Goal: Task Accomplishment & Management: Complete application form

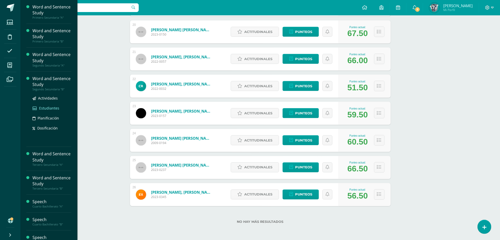
click at [46, 107] on span "Estudiantes" at bounding box center [49, 108] width 20 height 5
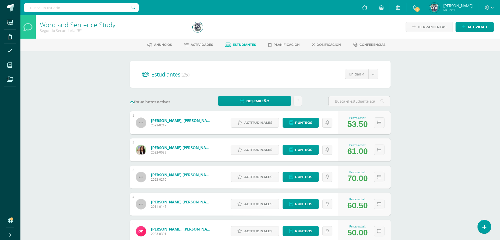
click at [210, 100] on div "25 Estudiantes activos Desempeño Descargar como HTML Descargar como PDF Enviar …" at bounding box center [260, 101] width 265 height 10
click at [345, 102] on input "text" at bounding box center [360, 101] width 62 height 10
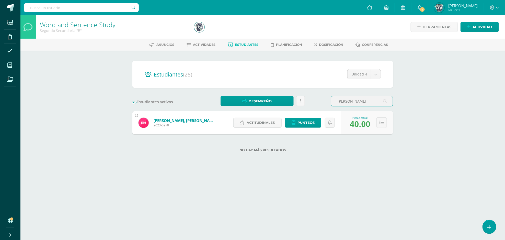
type input "edgar"
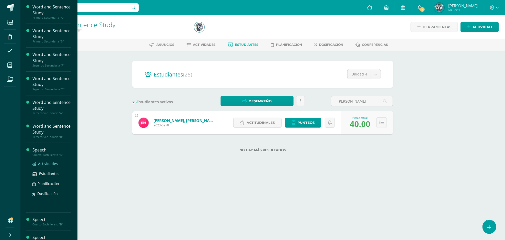
click at [48, 163] on span "Actividades" at bounding box center [48, 163] width 20 height 5
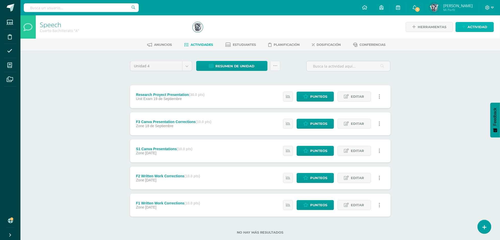
click at [479, 29] on span "Actividad" at bounding box center [478, 26] width 20 height 9
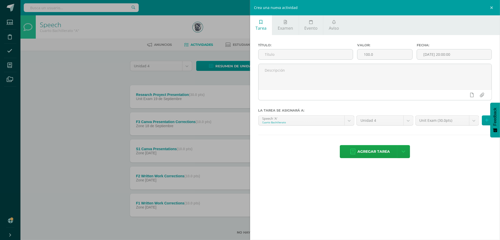
click at [184, 30] on div "Crea una nueva actividad Tarea Examen Evento Aviso Título: Valor: 100.0 Fecha: …" at bounding box center [250, 120] width 500 height 240
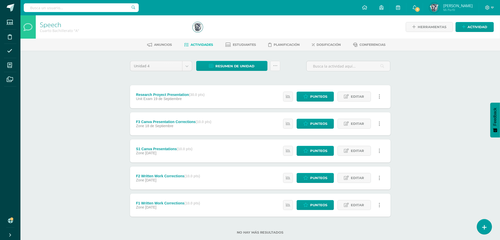
click at [479, 226] on link at bounding box center [484, 226] width 15 height 15
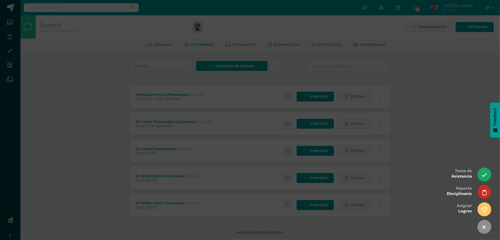
click at [450, 144] on div at bounding box center [250, 120] width 500 height 240
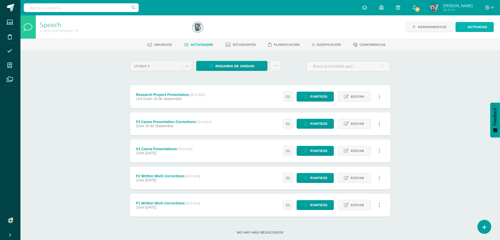
click at [477, 30] on span "Actividad" at bounding box center [478, 26] width 20 height 9
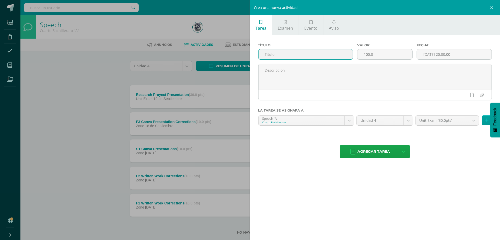
click at [317, 51] on input "text" at bounding box center [306, 54] width 95 height 10
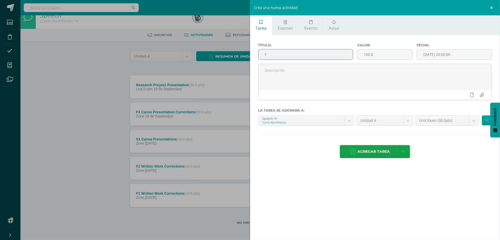
scroll to position [11, 0]
click at [317, 51] on input "F" at bounding box center [306, 54] width 95 height 10
type input "F4 Debate Presentation"
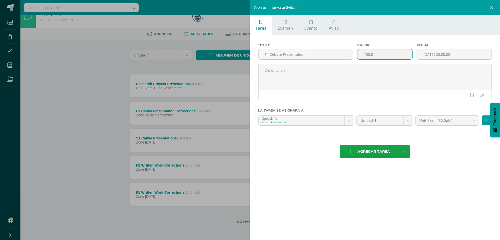
click at [377, 50] on input "100.0" at bounding box center [385, 54] width 55 height 10
type input "1"
click at [377, 52] on input "number" at bounding box center [385, 54] width 55 height 10
click at [370, 54] on input "number" at bounding box center [385, 54] width 55 height 10
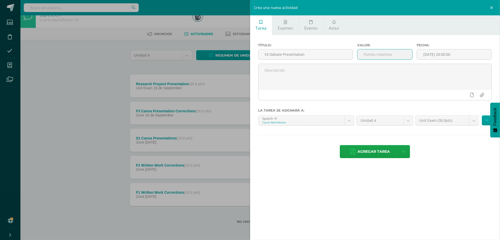
click at [370, 54] on input "number" at bounding box center [385, 54] width 55 height 10
type input "10"
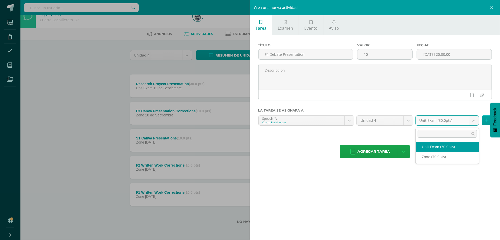
click at [440, 122] on body "Estudiantes Disciplina Asistencia Mis cursos Archivos Soporte Ayuda Reportar un…" at bounding box center [250, 114] width 500 height 251
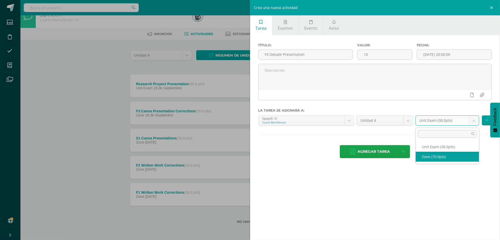
select select "46688"
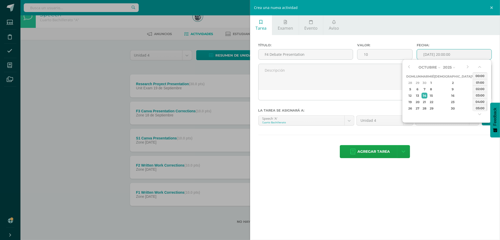
click at [446, 58] on input "[DATE] 20:00:00" at bounding box center [454, 54] width 75 height 10
click at [472, 96] on div "17" at bounding box center [474, 96] width 5 height 6
type input "2025-10-17 20:00"
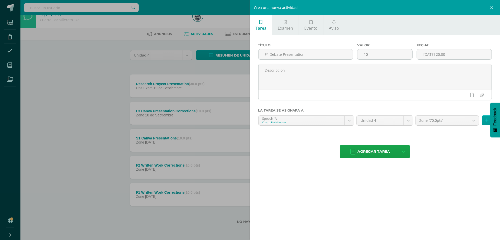
click at [434, 159] on div "Agregar tarea Agregar tarea y ocultar" at bounding box center [375, 152] width 234 height 14
click at [484, 122] on button at bounding box center [487, 120] width 10 height 10
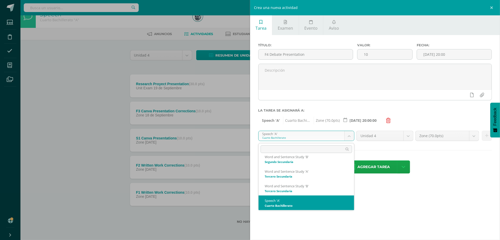
click at [327, 137] on body "Estudiantes Disciplina Asistencia Mis cursos Archivos Soporte Ayuda Reportar un…" at bounding box center [250, 114] width 500 height 251
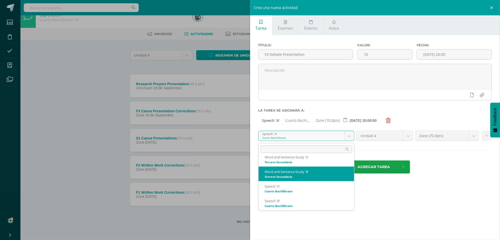
scroll to position [80, 0]
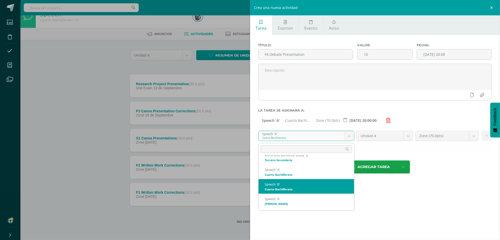
select select "29949"
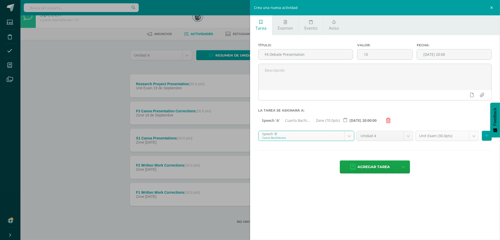
click at [446, 139] on body "Estudiantes Disciplina Asistencia Mis cursos Archivos Soporte Ayuda Reportar un…" at bounding box center [250, 114] width 500 height 251
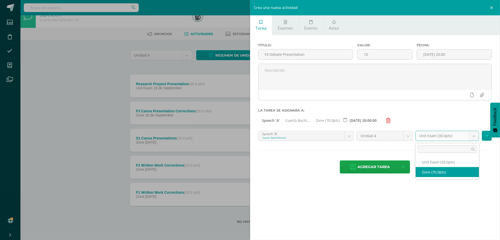
select select "46692"
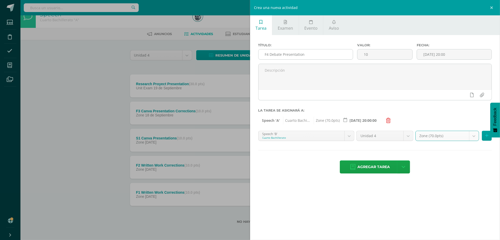
click at [309, 57] on input "F4 Debate Presentation" at bounding box center [306, 54] width 95 height 10
type input "F4 Debate Preparation"
click at [372, 208] on div "Tarea Examen Evento Aviso Título: F4 Debate Preparation Valor: 10 Fecha: 2025-1…" at bounding box center [375, 120] width 250 height 240
drag, startPoint x: 316, startPoint y: 56, endPoint x: 231, endPoint y: 54, distance: 85.7
click at [231, 54] on div "Crea una nueva actividad Tarea Examen Evento Aviso Título: F4 Debate Preparatio…" at bounding box center [250, 120] width 500 height 240
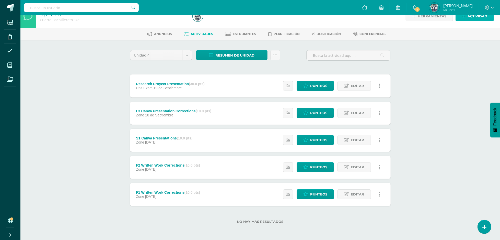
click at [473, 18] on span "Actividad" at bounding box center [478, 16] width 20 height 9
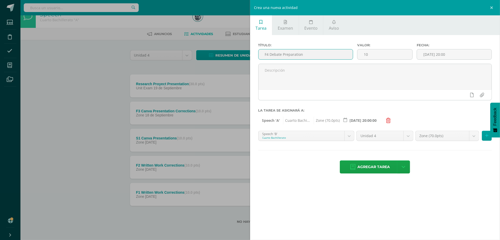
click at [351, 57] on input "F4 Debate Preparation" at bounding box center [306, 54] width 95 height 10
click at [485, 139] on button at bounding box center [487, 136] width 10 height 10
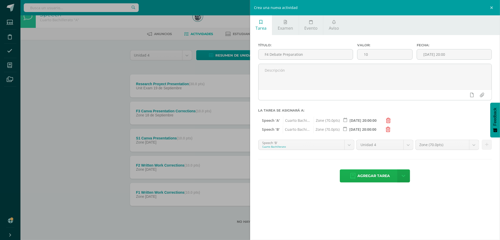
click at [379, 179] on span "Agregar tarea" at bounding box center [374, 175] width 32 height 13
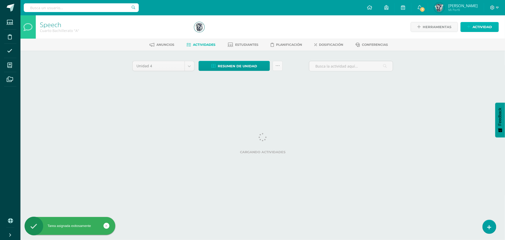
click at [484, 23] on span "Actividad" at bounding box center [483, 26] width 20 height 9
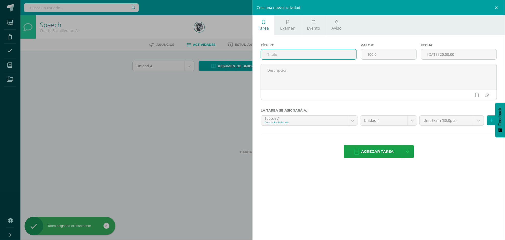
click at [337, 54] on input "text" at bounding box center [309, 54] width 96 height 10
paste input "F4 Debate Preparation"
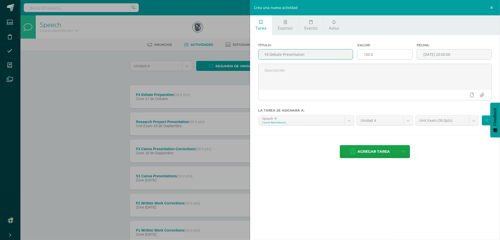
type input "F4 Debate Presentation"
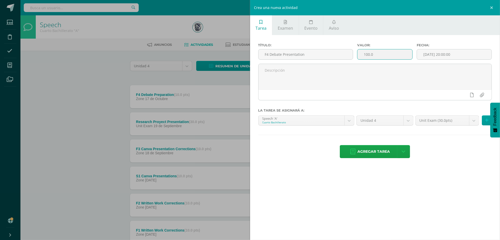
click at [377, 53] on input "100.0" at bounding box center [385, 54] width 55 height 10
type input "1"
type input "10"
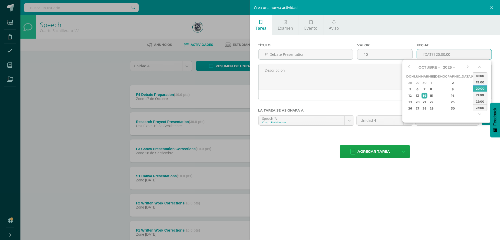
click at [445, 54] on input "[DATE] 20:00:00" at bounding box center [454, 54] width 75 height 10
click at [472, 93] on div "17" at bounding box center [474, 96] width 5 height 6
type input "[DATE] 20:00"
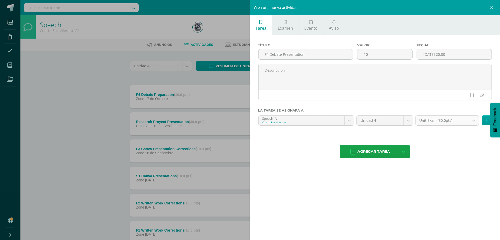
drag, startPoint x: 316, startPoint y: 140, endPoint x: 423, endPoint y: 124, distance: 107.6
click at [423, 124] on div "Título: F4 Debate Presentation Valor: 10 Fecha: 2025-10-17 20:00 La tarea se as…" at bounding box center [375, 101] width 250 height 132
click at [423, 124] on body "Tarea asignada exitosamente Estudiantes Disciplina Asistencia Mis cursos Archiv…" at bounding box center [250, 139] width 500 height 278
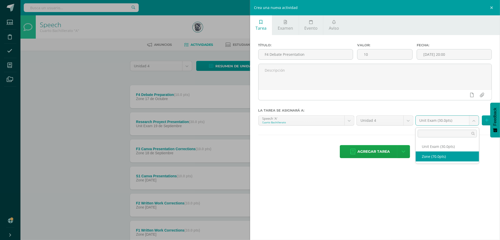
select select "46688"
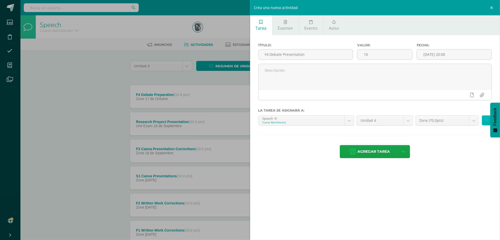
click at [482, 120] on button at bounding box center [487, 120] width 10 height 10
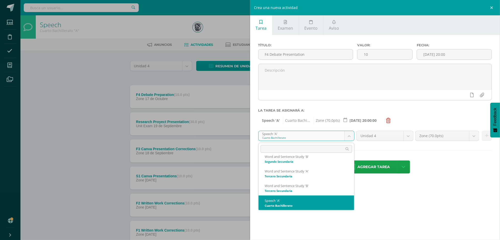
click at [345, 139] on body "Tarea asignada exitosamente Estudiantes Disciplina Asistencia Mis cursos Archiv…" at bounding box center [250, 139] width 500 height 278
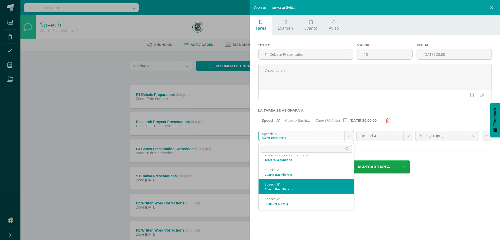
select select "29949"
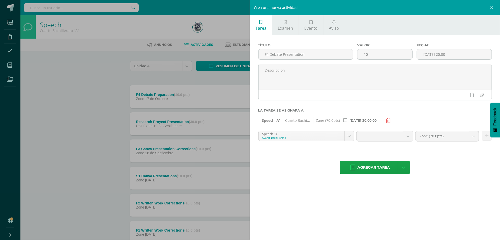
click at [310, 190] on div "Tarea Examen Evento Aviso Título: F4 Debate Presentation Valor: 10 Fecha: 2025-…" at bounding box center [375, 120] width 250 height 240
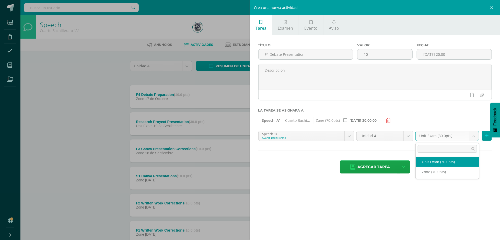
click at [445, 139] on body "Tarea asignada exitosamente Estudiantes Disciplina Asistencia Mis cursos Archiv…" at bounding box center [250, 139] width 500 height 278
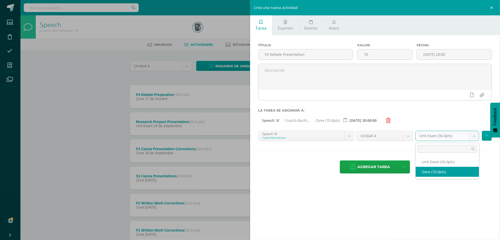
select select "46692"
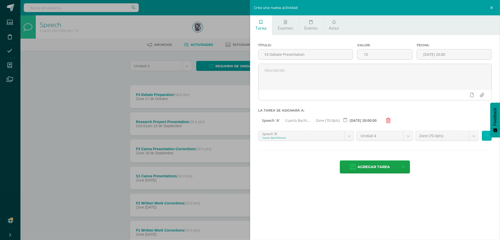
click at [487, 139] on button at bounding box center [487, 136] width 10 height 10
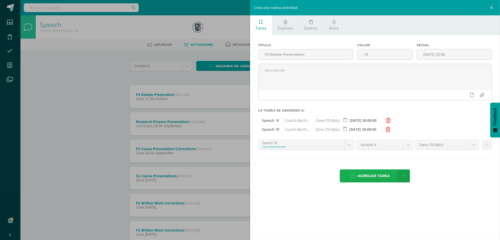
click at [379, 175] on span "Agregar tarea" at bounding box center [374, 175] width 32 height 13
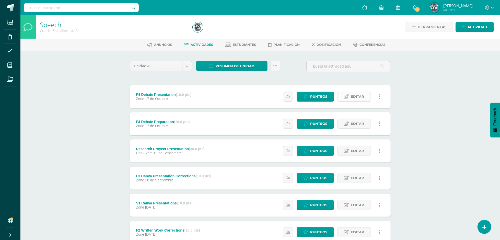
click at [356, 93] on span "Editar" at bounding box center [357, 96] width 13 height 9
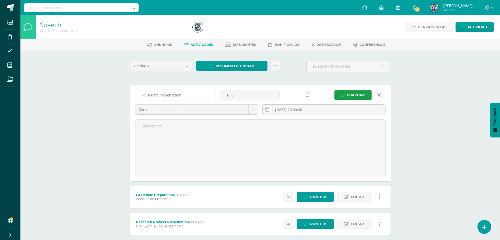
click at [145, 95] on input "F4 Debate Presentation" at bounding box center [175, 95] width 80 height 10
type input "F5 Debate Presentation"
click at [364, 94] on span "Guardar" at bounding box center [356, 94] width 18 height 9
click at [346, 97] on button "Guardar" at bounding box center [353, 95] width 37 height 10
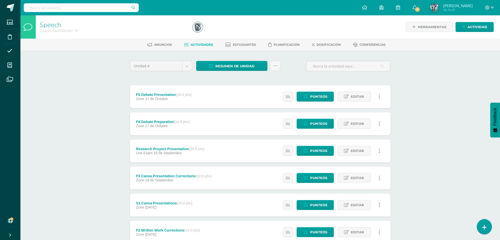
click at [484, 228] on icon at bounding box center [484, 227] width 5 height 6
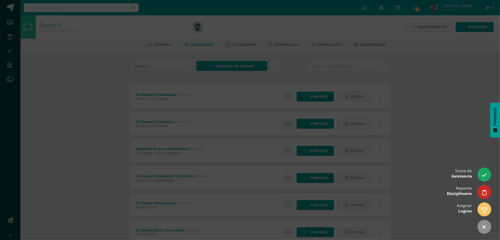
click at [456, 141] on div at bounding box center [250, 120] width 500 height 240
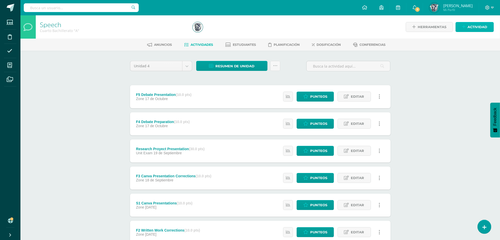
click at [477, 25] on span "Actividad" at bounding box center [478, 26] width 20 height 9
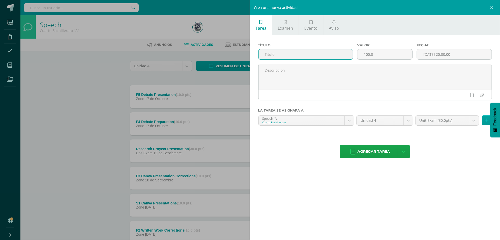
click at [345, 56] on input "text" at bounding box center [306, 54] width 95 height 10
type input "S2 Written Report"
click at [379, 52] on input "100.0" at bounding box center [385, 54] width 55 height 10
type input "1"
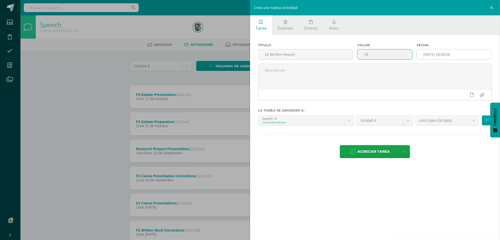
type input "10"
click at [433, 58] on input "[DATE] 20:00:00" at bounding box center [454, 54] width 75 height 10
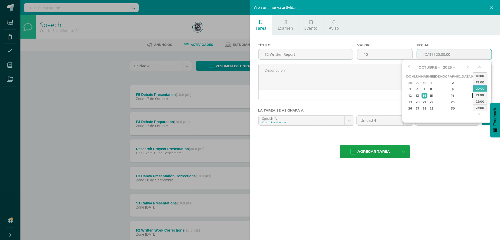
click at [472, 94] on div "17" at bounding box center [474, 96] width 5 height 6
type input "[DATE] 20:00"
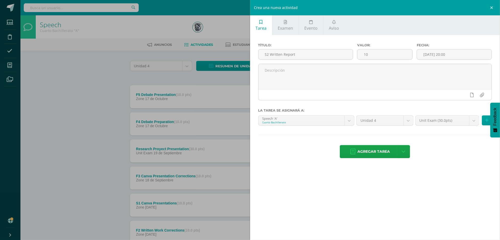
click at [447, 131] on div "Título: S2 Written Report Valor: 10 Fecha: [DATE] 20:00 La tarea se asignará a:…" at bounding box center [375, 101] width 250 height 132
click at [427, 117] on body "La tarea F5 Debate Presentation fue editada exitosamente. La tarea F5 Debate Pr…" at bounding box center [250, 152] width 500 height 305
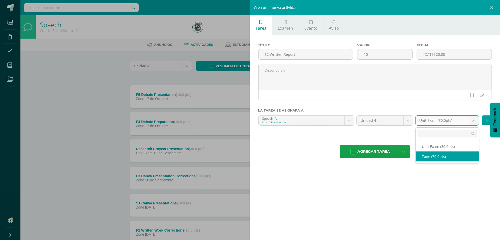
select select "46688"
click at [488, 120] on icon at bounding box center [486, 120] width 3 height 4
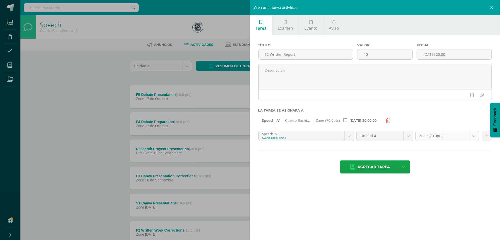
click at [449, 137] on body "La tarea F5 Debate Presentation fue editada exitosamente. La tarea F5 Debate Pr…" at bounding box center [250, 152] width 500 height 305
click at [335, 137] on body "La tarea F5 Debate Presentation fue editada exitosamente. La tarea F5 Debate Pr…" at bounding box center [250, 152] width 500 height 305
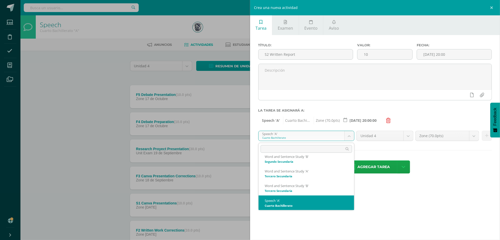
click at [335, 137] on body "La tarea F5 Debate Presentation fue editada exitosamente. La tarea F5 Debate Pr…" at bounding box center [250, 152] width 500 height 305
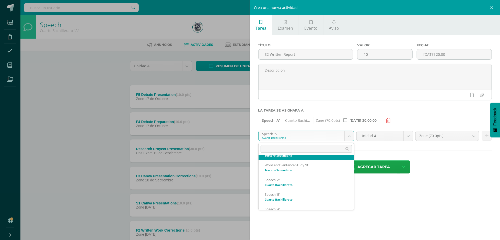
scroll to position [80, 0]
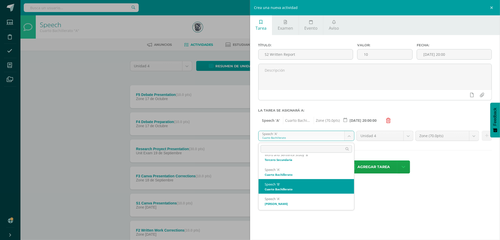
select select "29949"
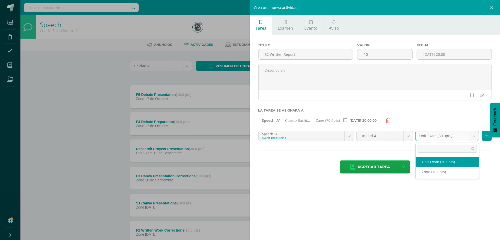
click at [429, 139] on body "La tarea F5 Debate Presentation fue editada exitosamente. La tarea F5 Debate Pr…" at bounding box center [250, 152] width 500 height 305
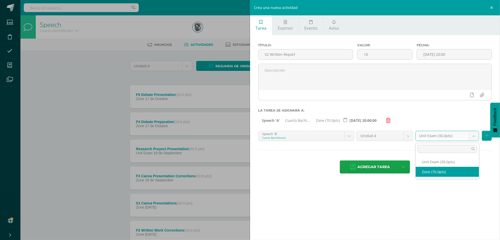
select select "46692"
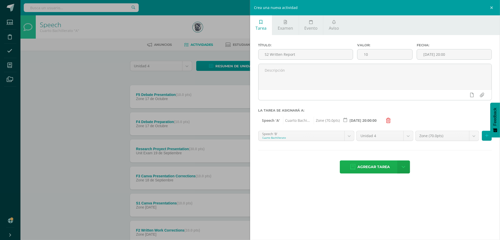
click at [384, 169] on span "Agregar tarea" at bounding box center [374, 167] width 32 height 13
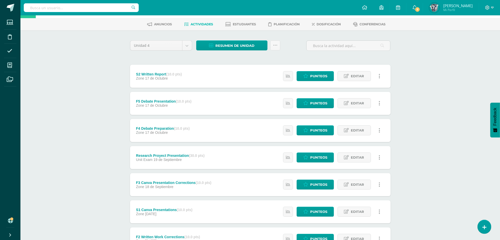
scroll to position [19, 0]
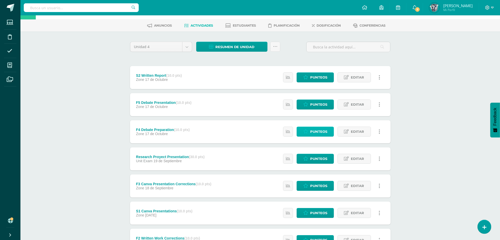
click at [313, 135] on span "Punteos" at bounding box center [318, 131] width 17 height 9
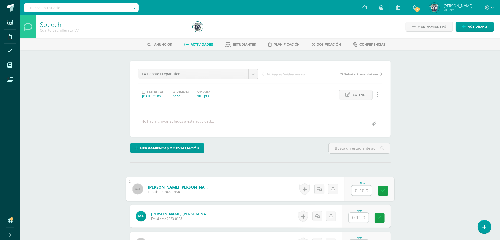
click at [365, 192] on input "text" at bounding box center [362, 190] width 20 height 10
click at [352, 190] on input "text" at bounding box center [362, 191] width 20 height 10
type input "10"
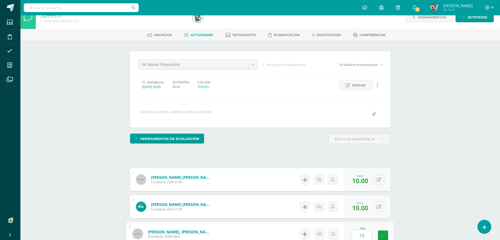
type input "10"
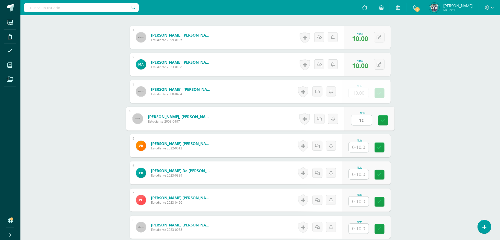
type input "10"
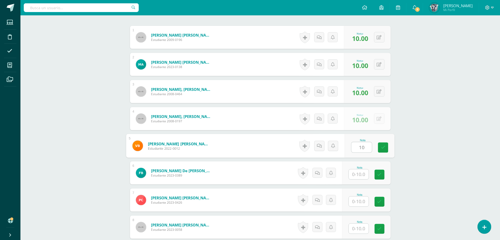
type input "10"
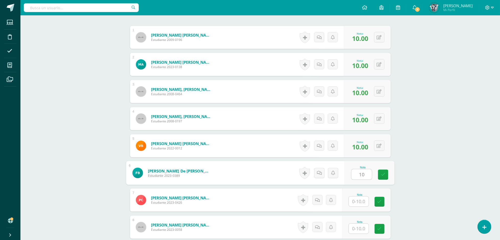
type input "10"
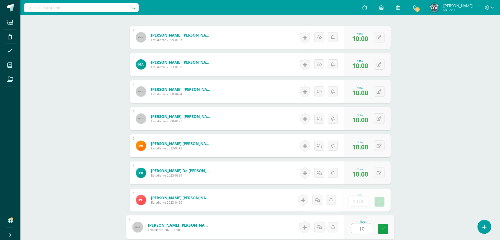
type input "10"
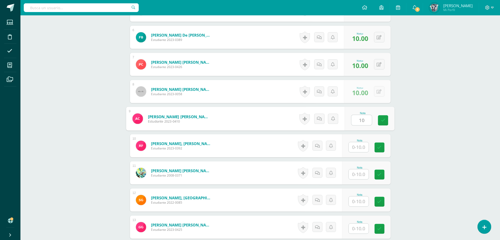
type input "10"
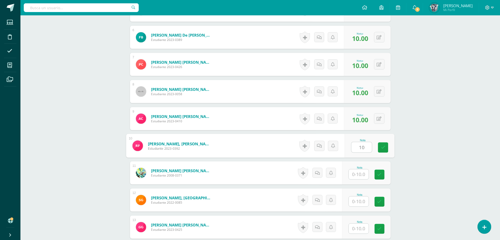
type input "10"
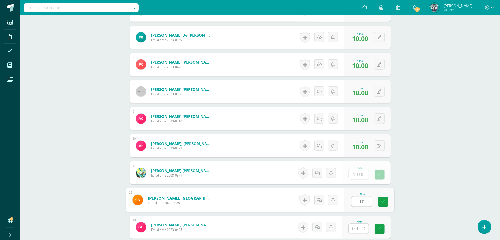
type input "10"
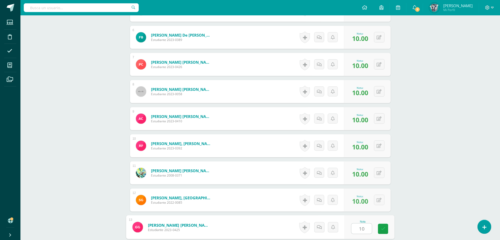
type input "10"
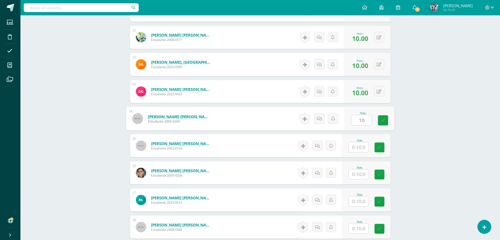
type input "10"
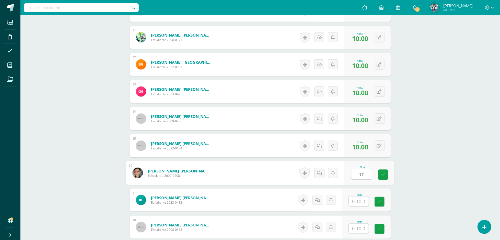
type input "10"
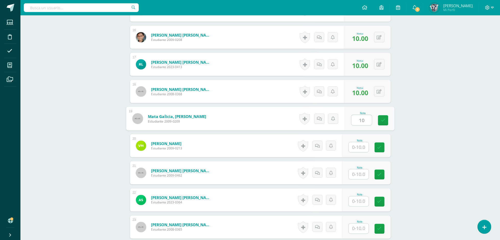
type input "10"
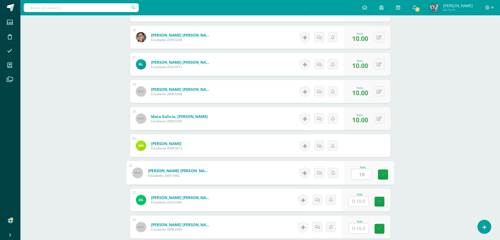
type input "10"
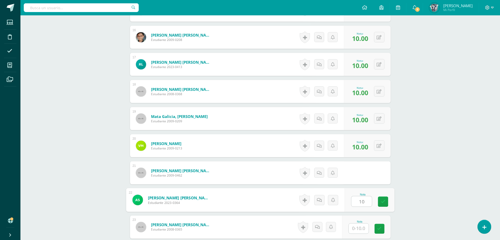
type input "10"
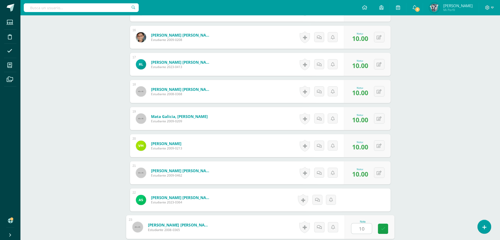
type input "10"
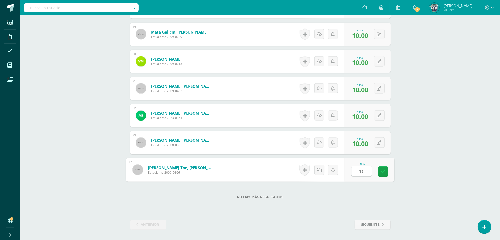
type input "101"
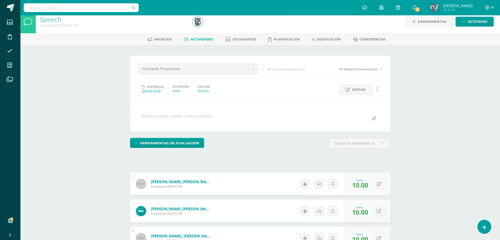
scroll to position [0, 0]
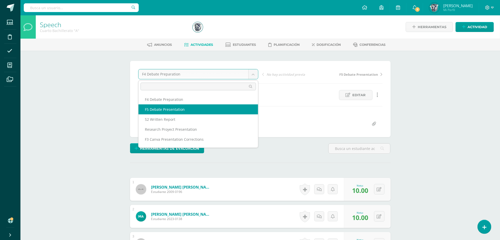
select select "/dashboard/teacher/grade-activity/51324/"
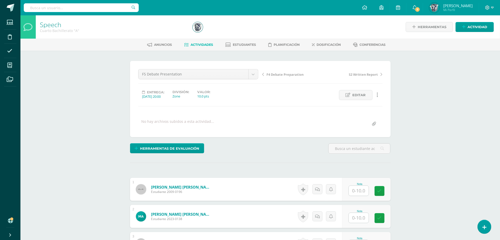
click at [361, 185] on div at bounding box center [359, 190] width 20 height 10
click at [359, 188] on input "text" at bounding box center [362, 191] width 20 height 10
type input "10"
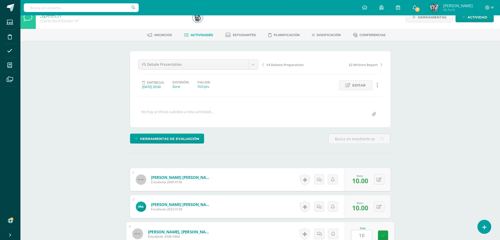
type input "10"
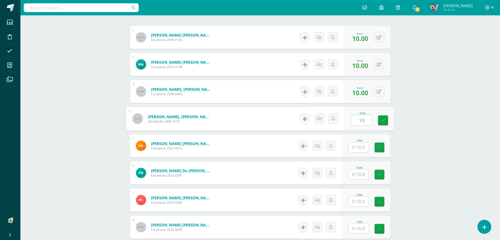
type input "10"
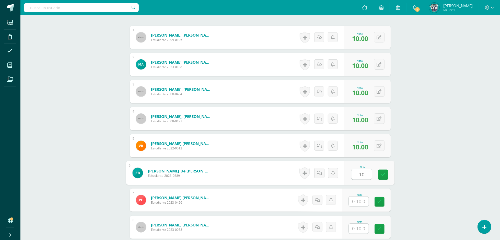
type input "10"
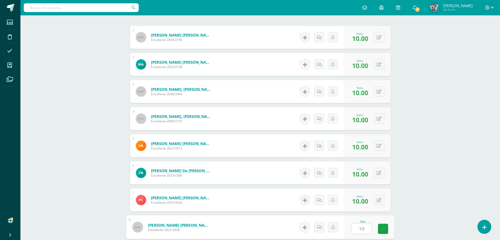
type input "10"
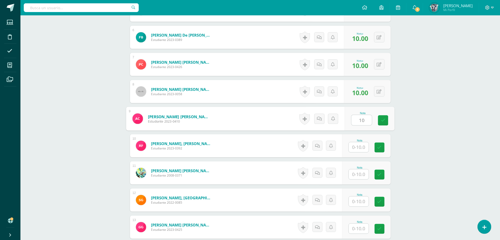
type input "10"
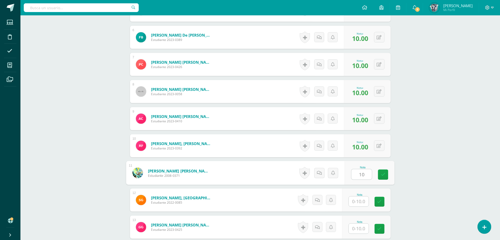
type input "10"
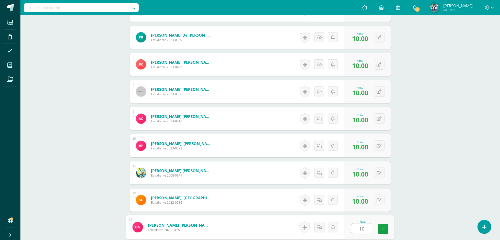
type input "10"
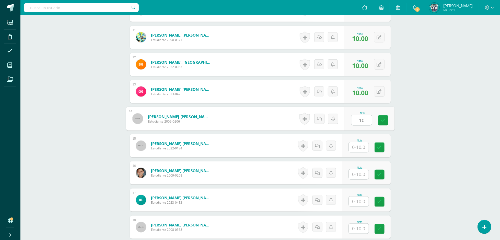
type input "10"
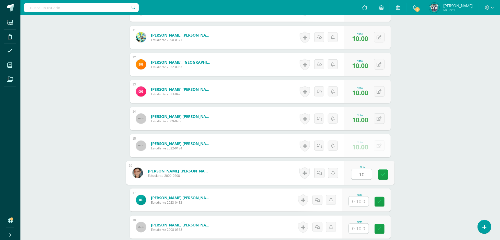
type input "10"
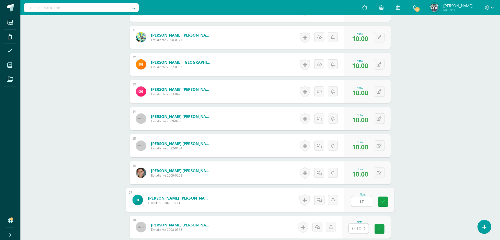
type input "10"
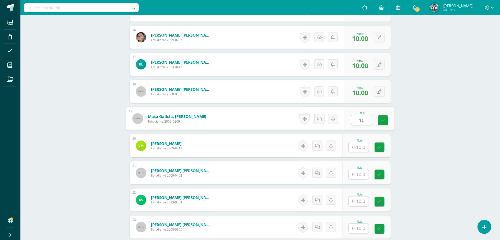
type input "10"
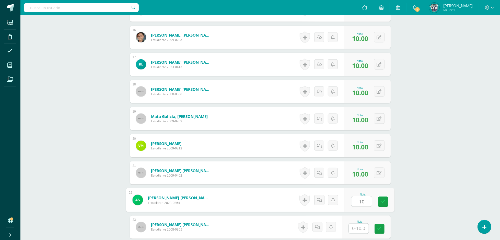
type input "10"
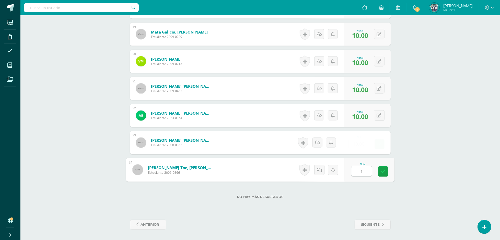
type input "10"
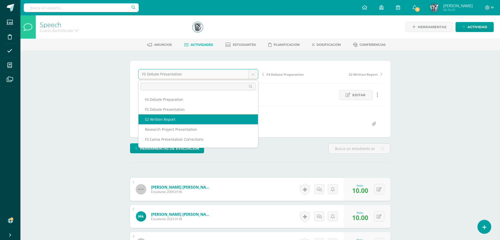
select select "/dashboard/teacher/grade-activity/51326/"
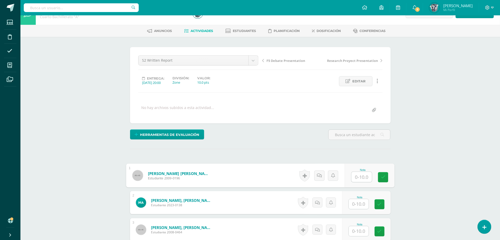
click at [360, 177] on input "text" at bounding box center [362, 177] width 20 height 10
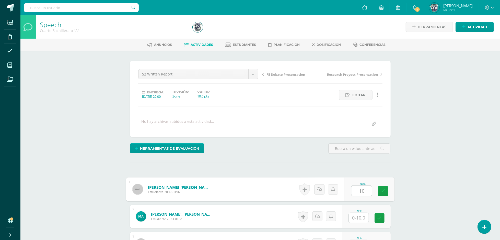
type input "10"
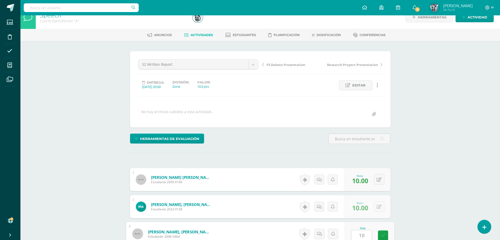
type input "10"
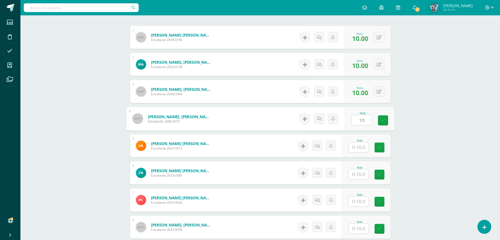
type input "10"
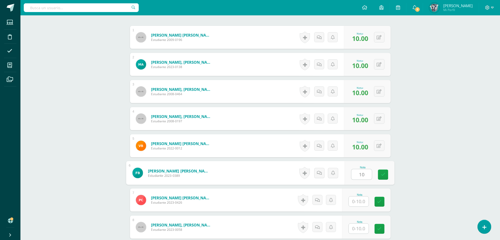
type input "10"
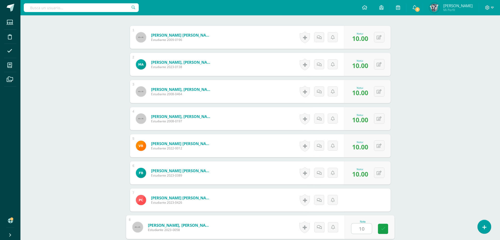
type input "10"
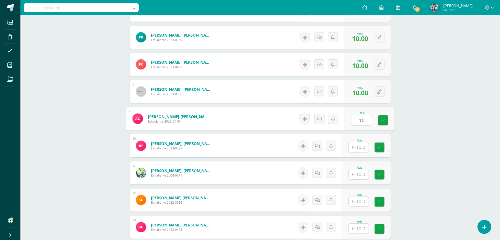
type input "10"
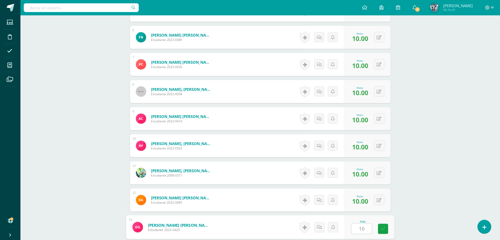
type input "10"
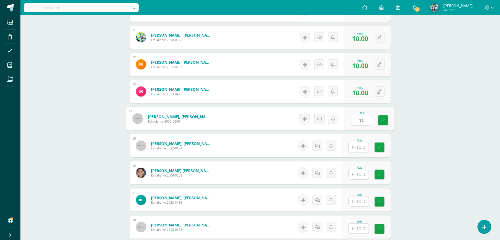
type input "10"
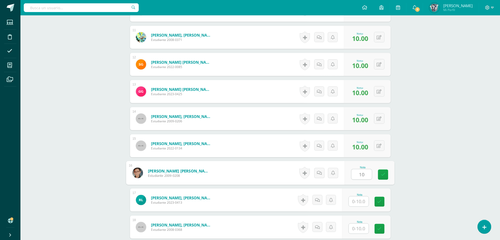
type input "10"
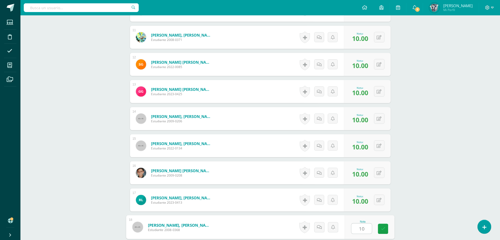
type input "10"
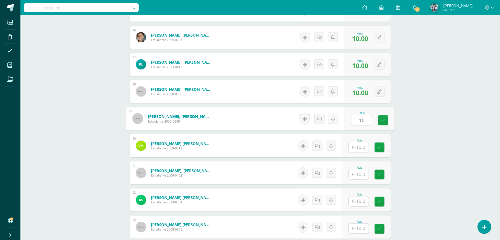
type input "10"
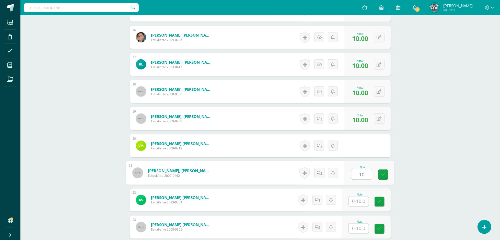
type input "10"
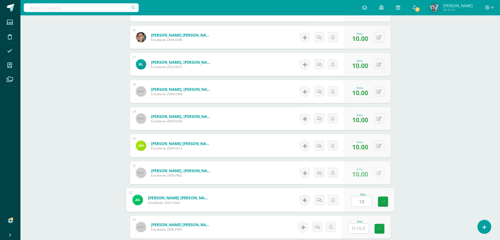
type input "10"
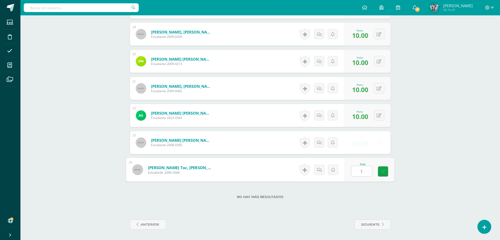
type input "10"
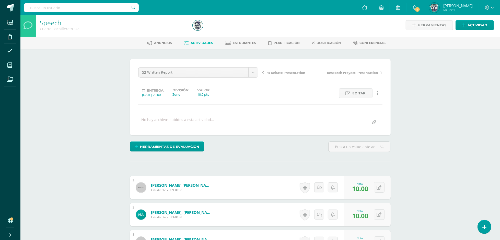
scroll to position [0, 0]
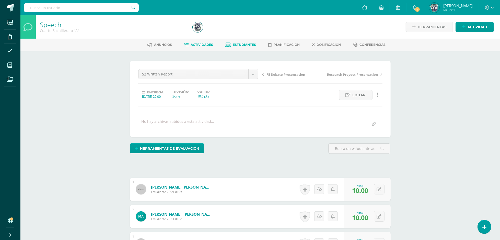
click at [235, 44] on span "Estudiantes" at bounding box center [244, 45] width 23 height 4
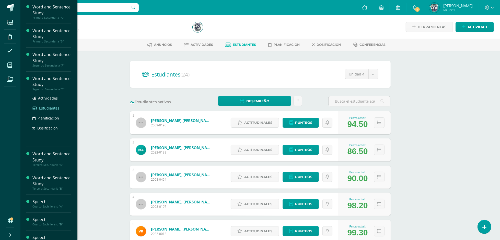
click at [47, 109] on span "Estudiantes" at bounding box center [49, 108] width 20 height 5
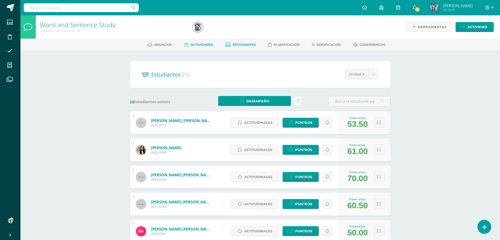
click at [203, 46] on span "Actividades" at bounding box center [202, 45] width 22 height 4
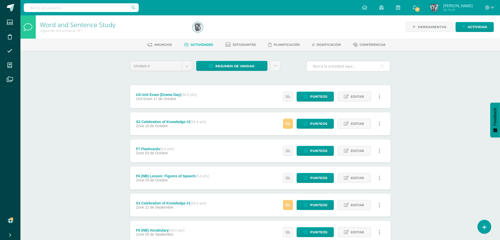
click at [338, 65] on input "text" at bounding box center [349, 66] width 84 height 10
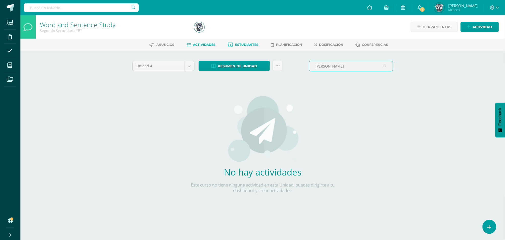
type input "edgar"
click at [252, 45] on span "Estudiantes" at bounding box center [246, 45] width 23 height 4
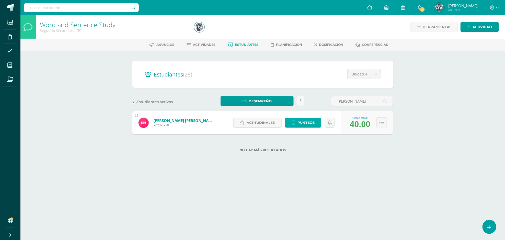
type input "edgar"
click at [317, 122] on link "Punteos" at bounding box center [303, 123] width 36 height 10
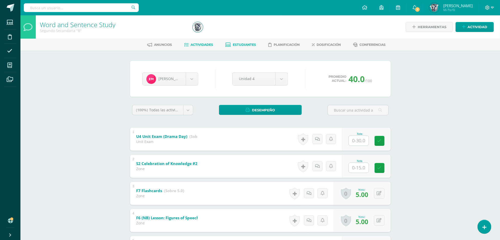
click at [199, 43] on span "Actividades" at bounding box center [202, 45] width 22 height 4
